Goal: Information Seeking & Learning: Learn about a topic

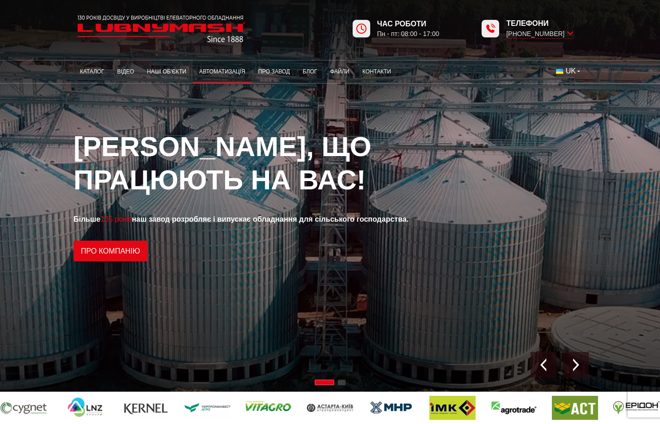
click at [193, 72] on link "Автоматизація" at bounding box center [222, 72] width 59 height 18
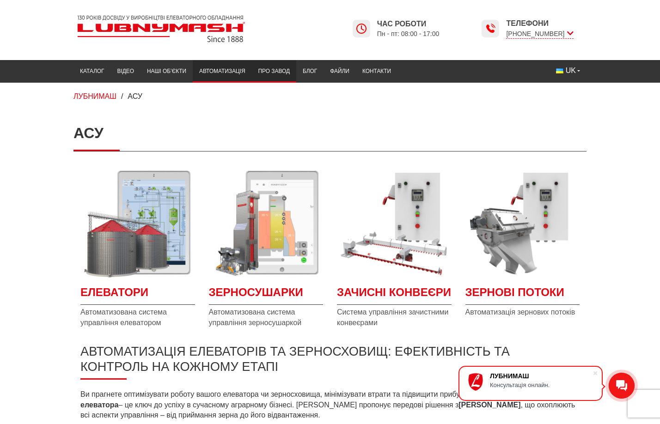
click at [252, 71] on link "Про завод" at bounding box center [274, 71] width 44 height 18
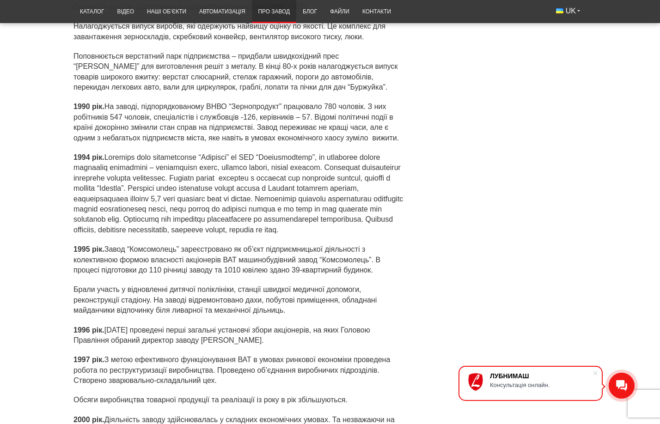
scroll to position [2441, 0]
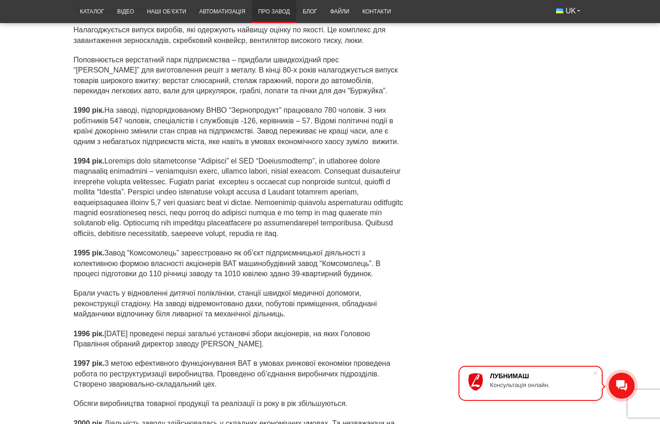
drag, startPoint x: 324, startPoint y: 217, endPoint x: 284, endPoint y: 206, distance: 41.2
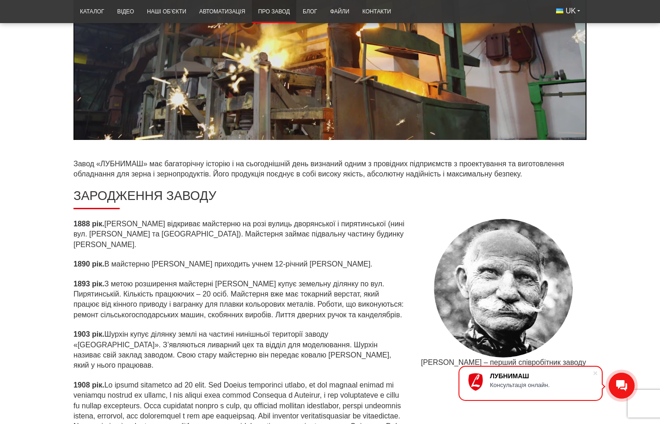
scroll to position [0, 0]
